Goal: Transaction & Acquisition: Book appointment/travel/reservation

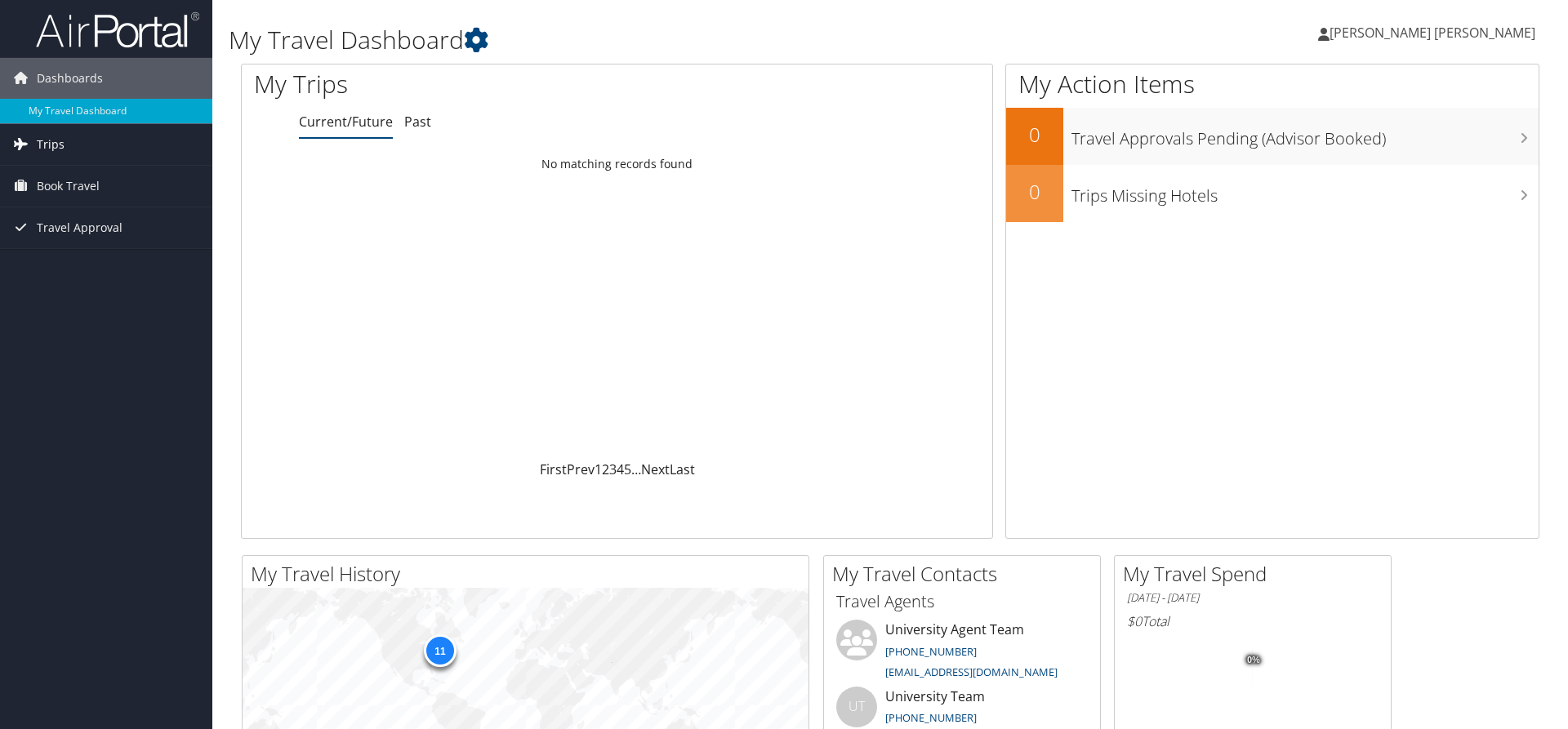
click at [45, 144] on span "Trips" at bounding box center [50, 144] width 28 height 41
click at [60, 256] on span "Book Travel" at bounding box center [68, 259] width 62 height 41
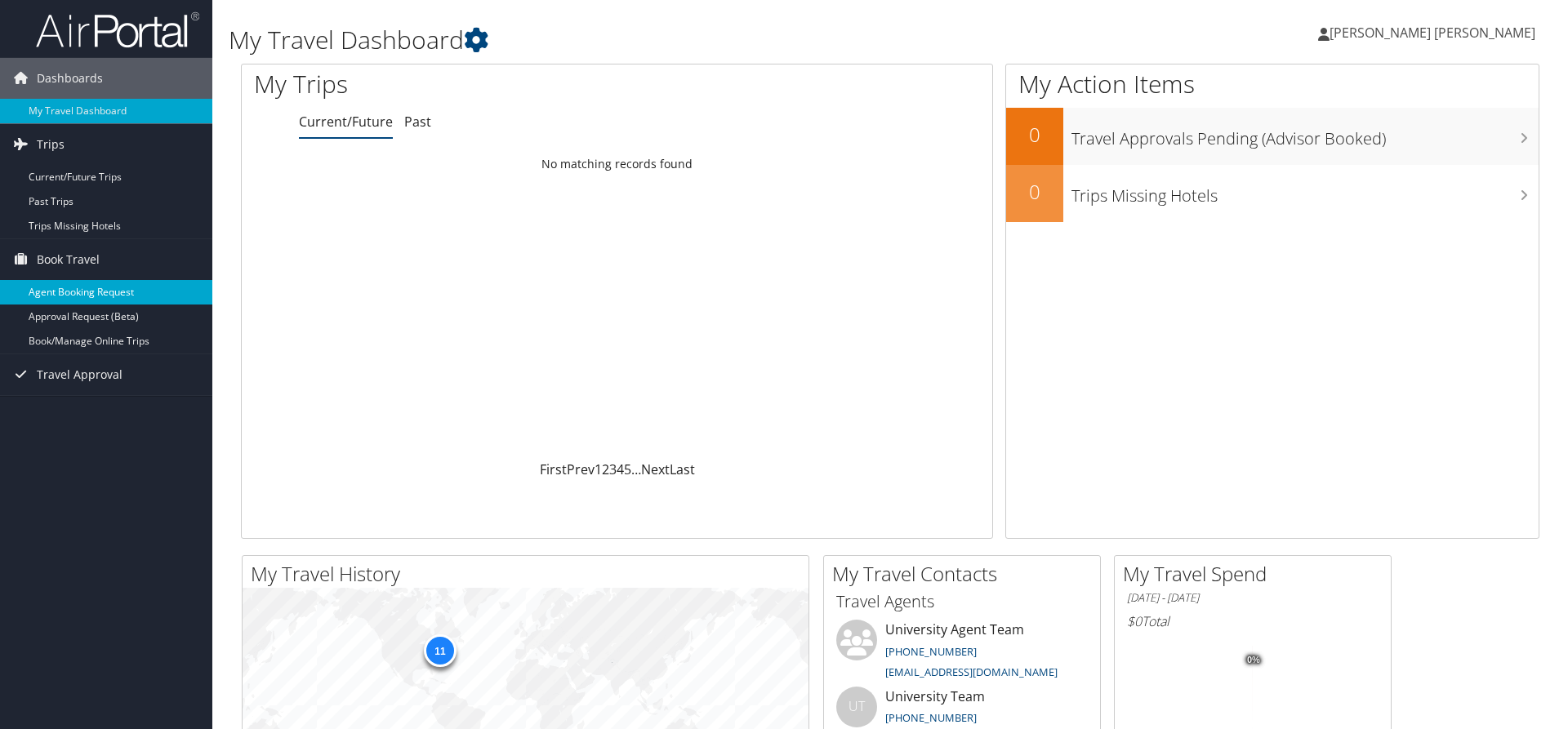
click at [127, 288] on link "Agent Booking Request" at bounding box center [106, 292] width 213 height 24
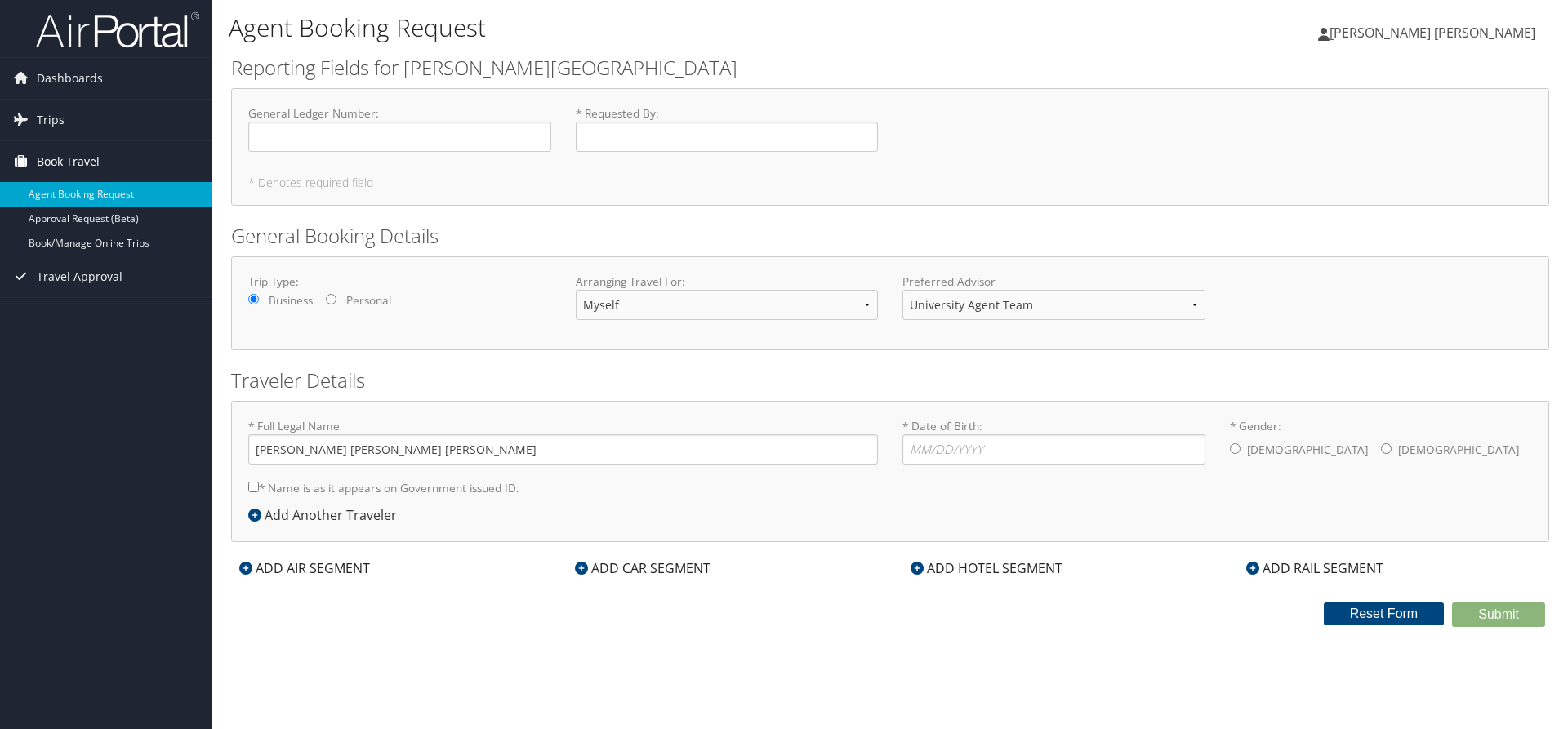
click at [69, 156] on span "Book Travel" at bounding box center [68, 161] width 62 height 41
click at [80, 164] on span "Book Travel" at bounding box center [68, 161] width 62 height 41
click at [87, 279] on span "Travel Approval" at bounding box center [79, 276] width 86 height 41
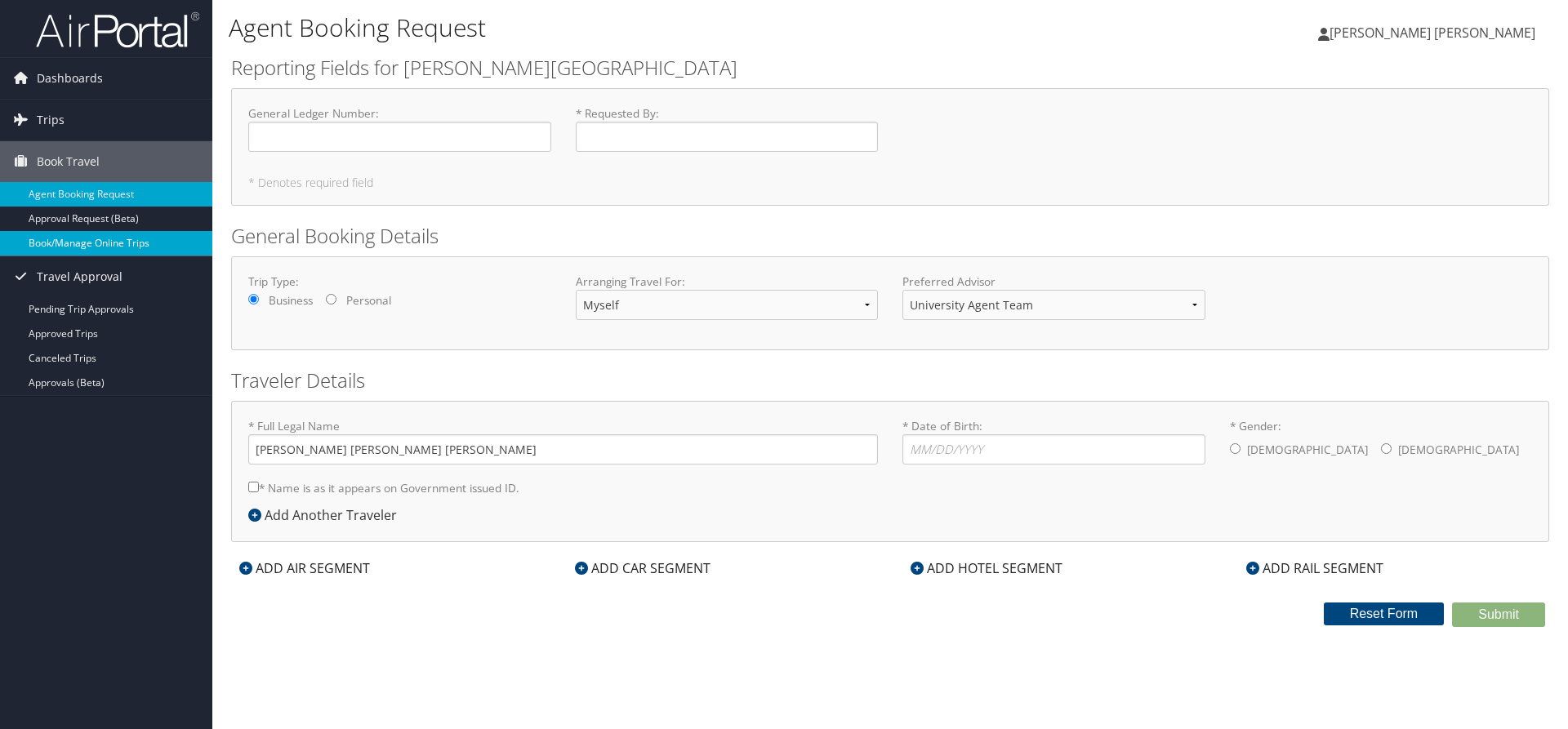
click at [78, 240] on link "Book/Manage Online Trips" at bounding box center [106, 243] width 213 height 24
